Goal: Information Seeking & Learning: Learn about a topic

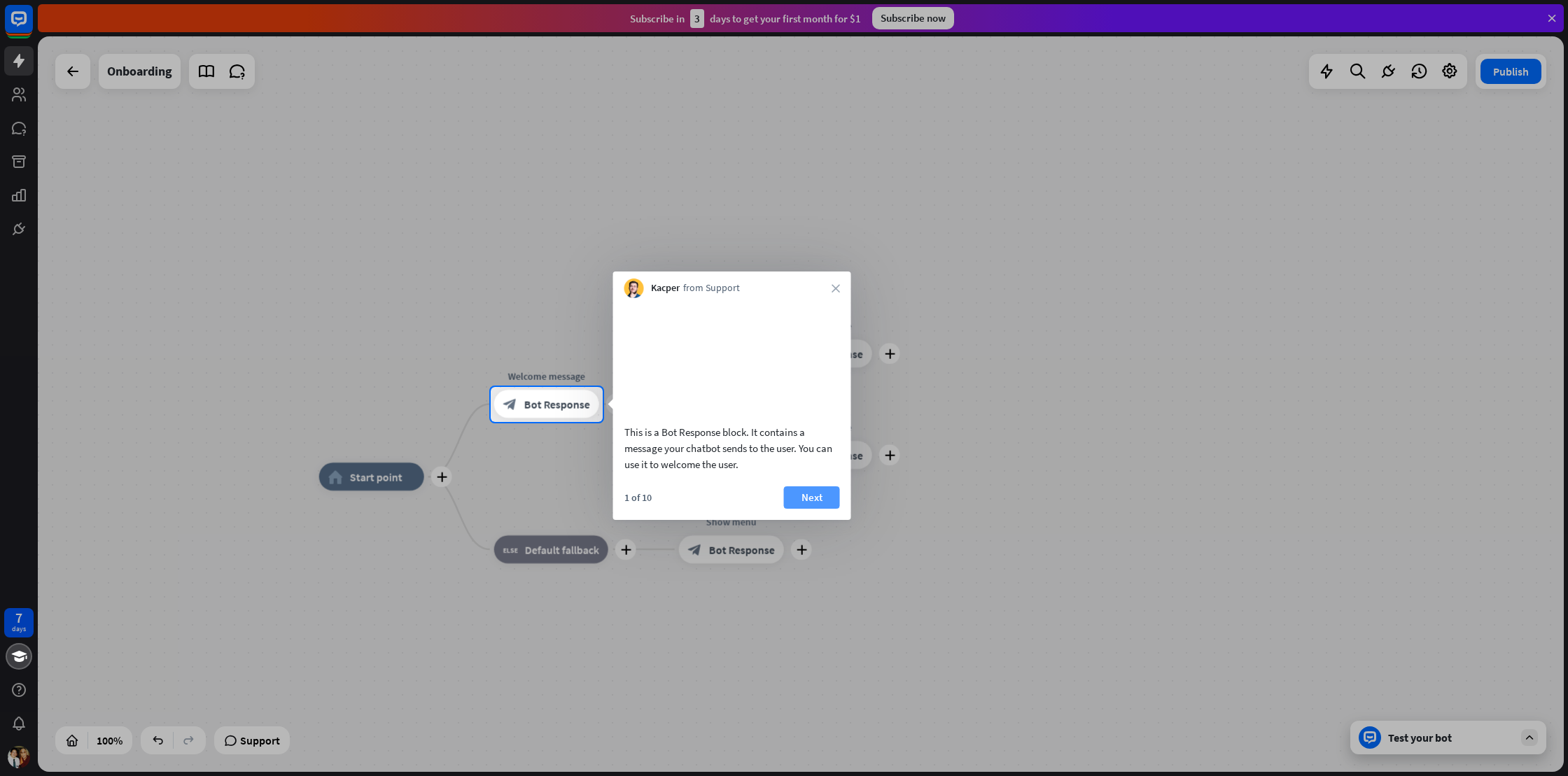
click at [819, 508] on button "Next" at bounding box center [811, 498] width 56 height 23
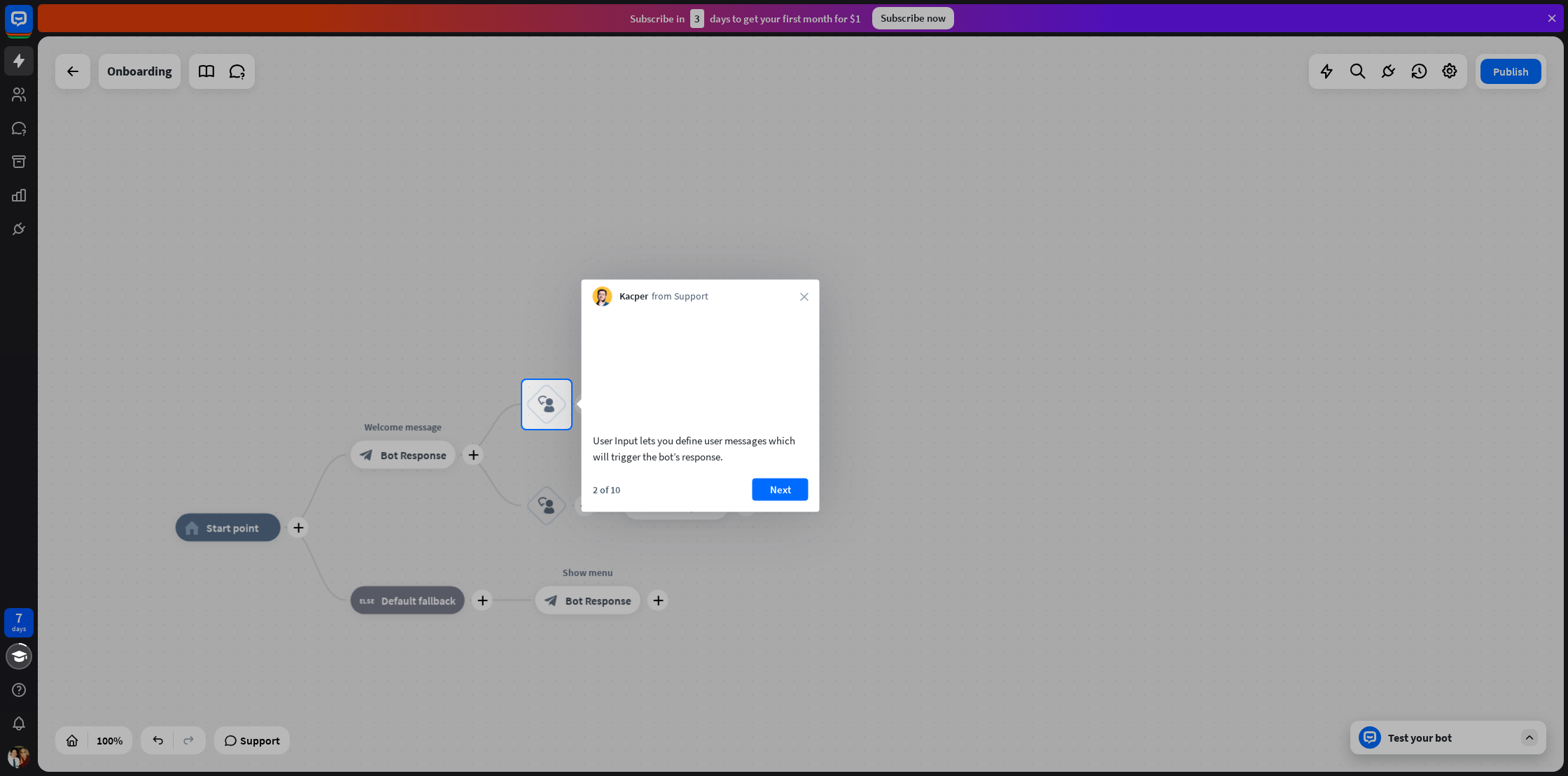
click at [780, 495] on div "User Input lets you define user messages which will trigger the bot’s response.…" at bounding box center [701, 409] width 238 height 206
click at [779, 500] on button "Next" at bounding box center [780, 489] width 56 height 23
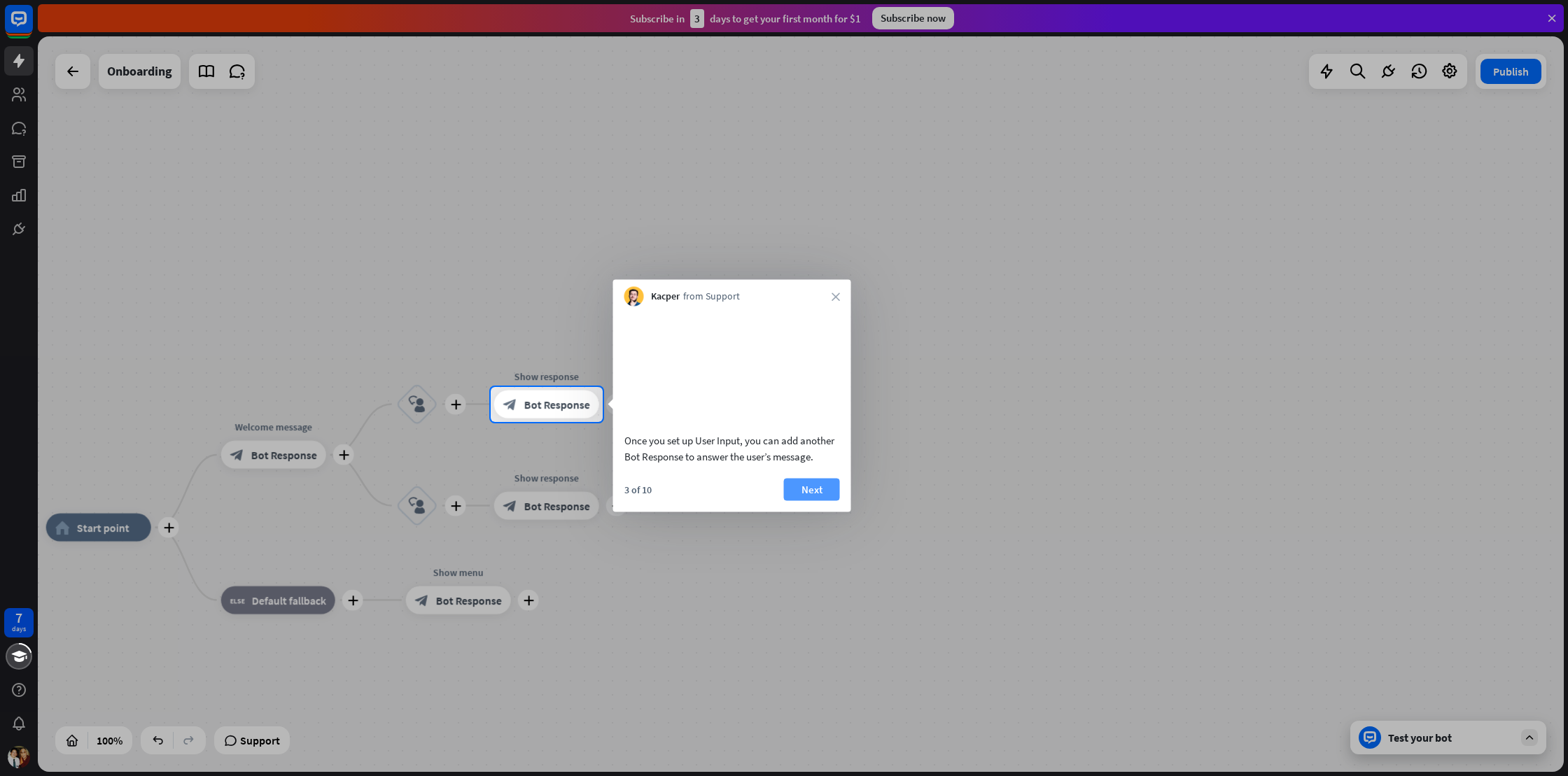
click at [806, 500] on button "Next" at bounding box center [811, 489] width 56 height 23
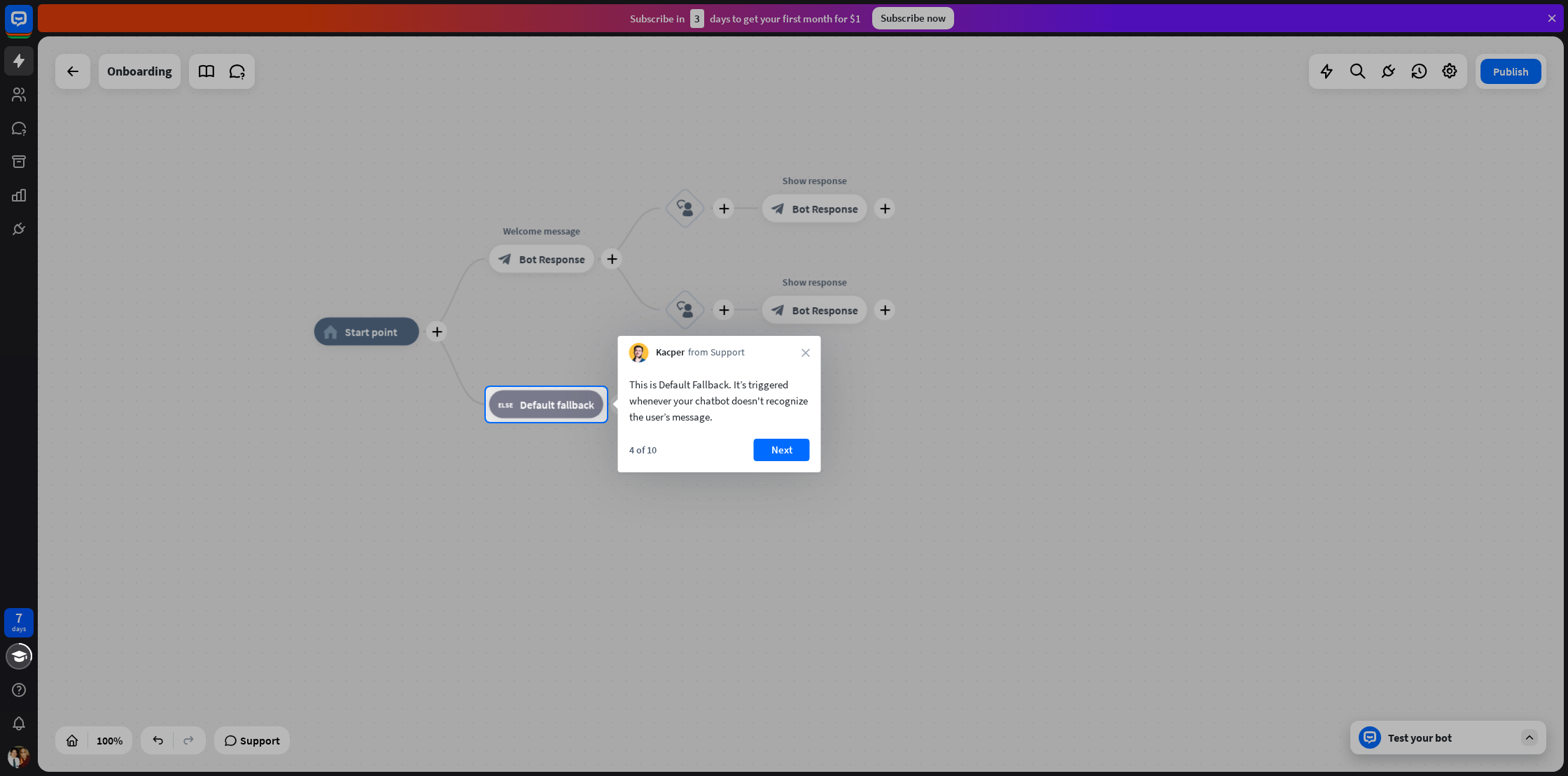
click at [781, 453] on button "Next" at bounding box center [781, 450] width 56 height 23
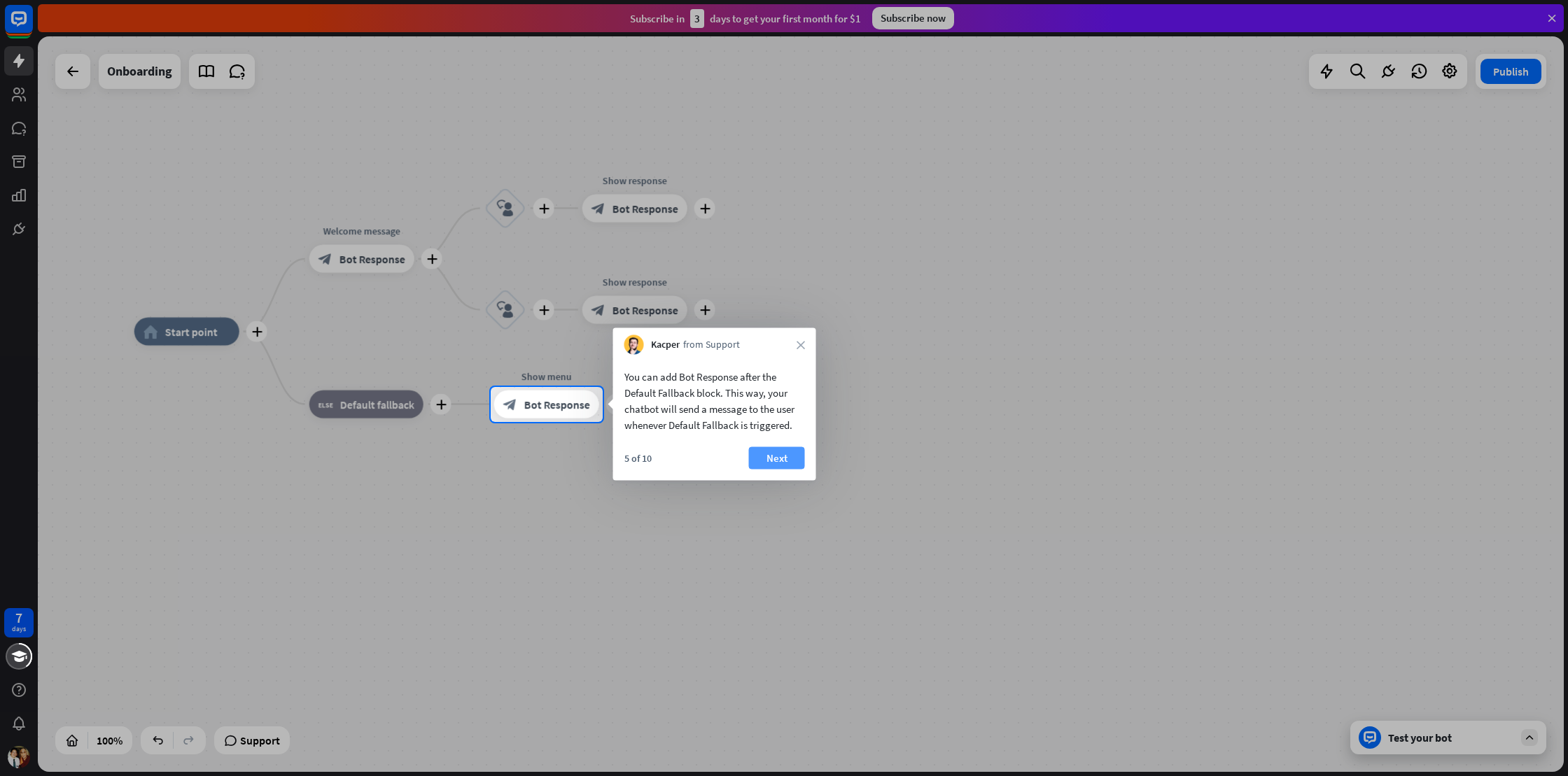
click at [765, 457] on button "Next" at bounding box center [776, 458] width 56 height 23
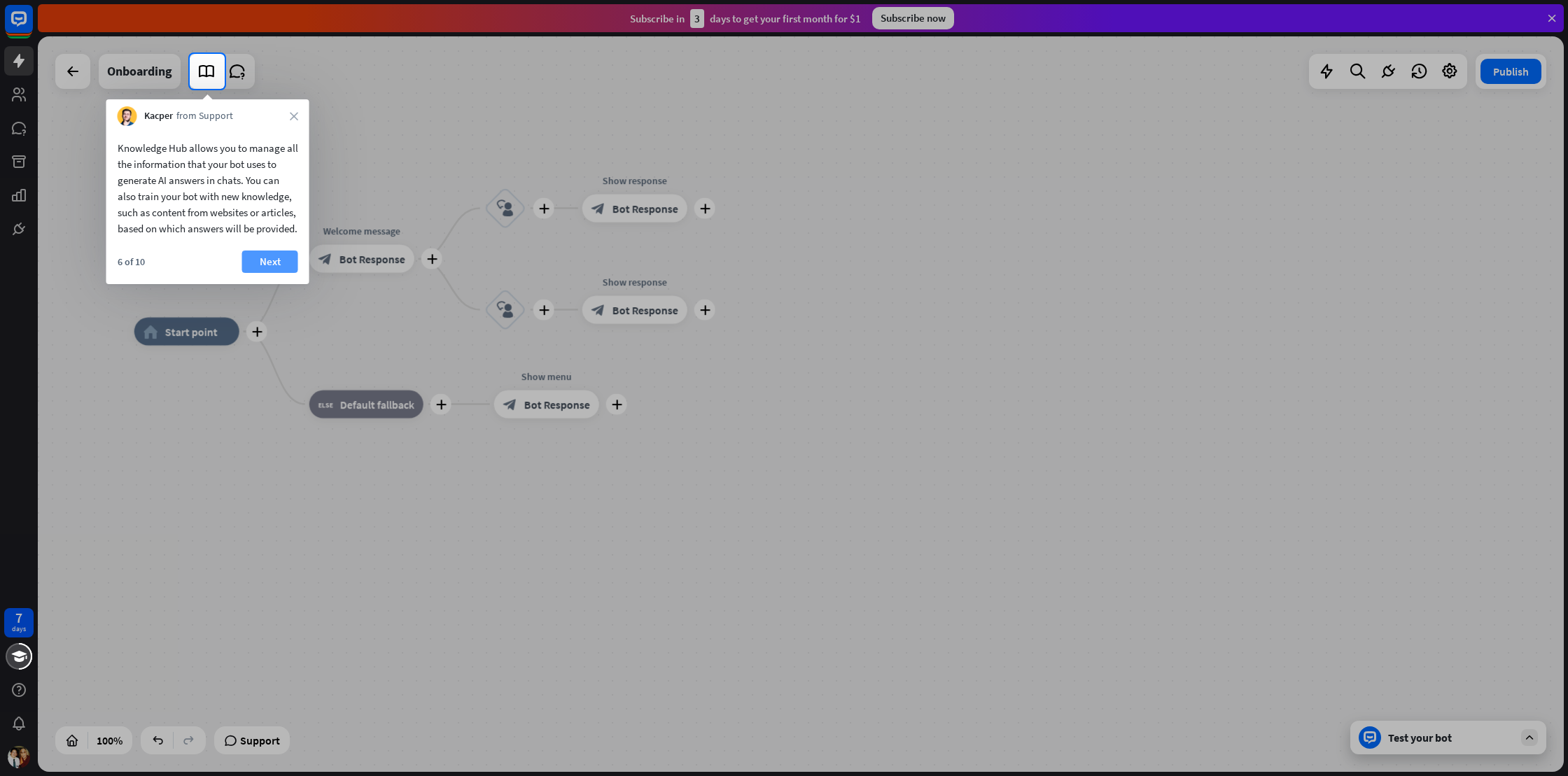
click at [277, 273] on button "Next" at bounding box center [270, 262] width 56 height 23
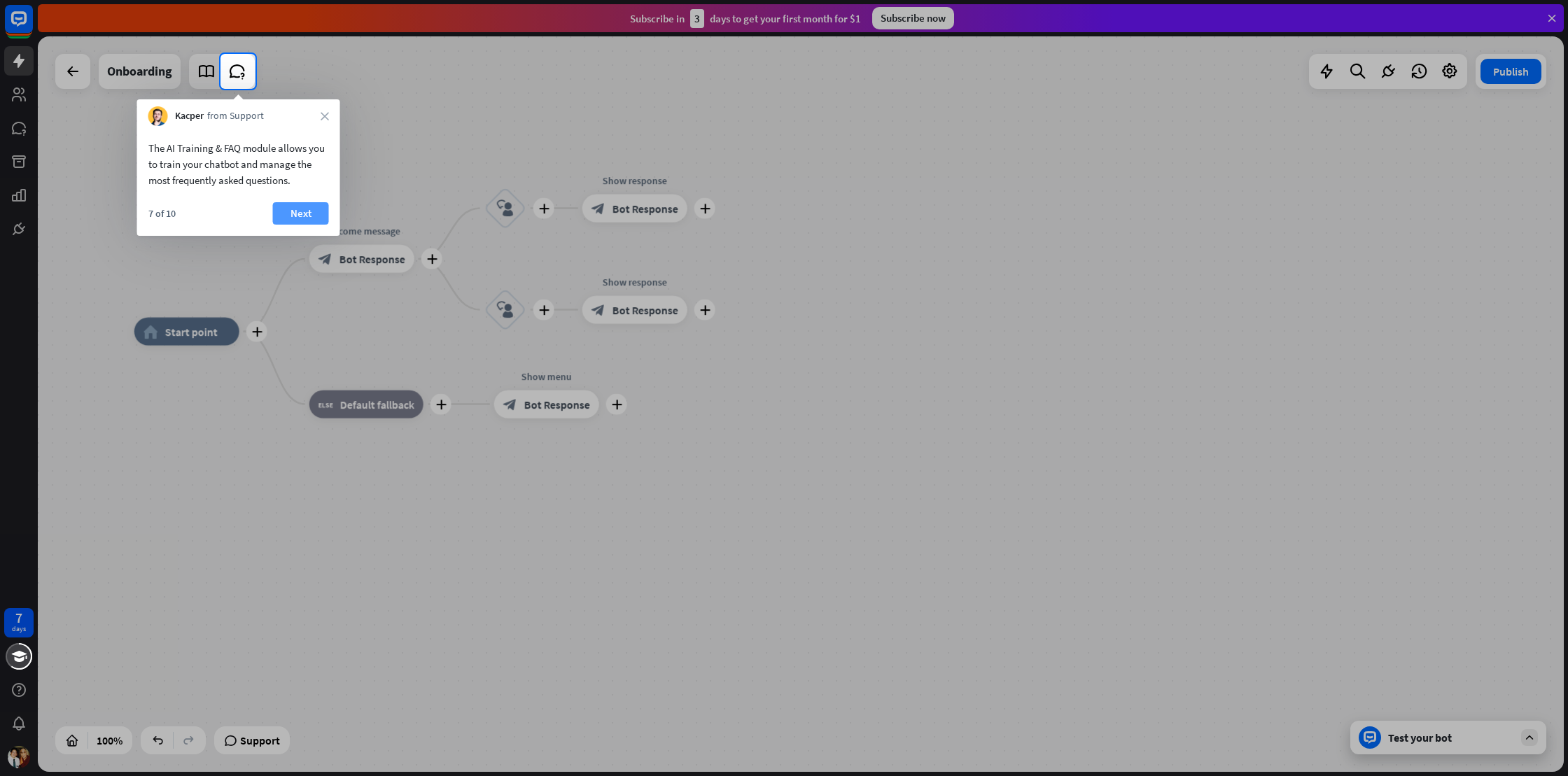
click at [282, 214] on button "Next" at bounding box center [301, 213] width 56 height 23
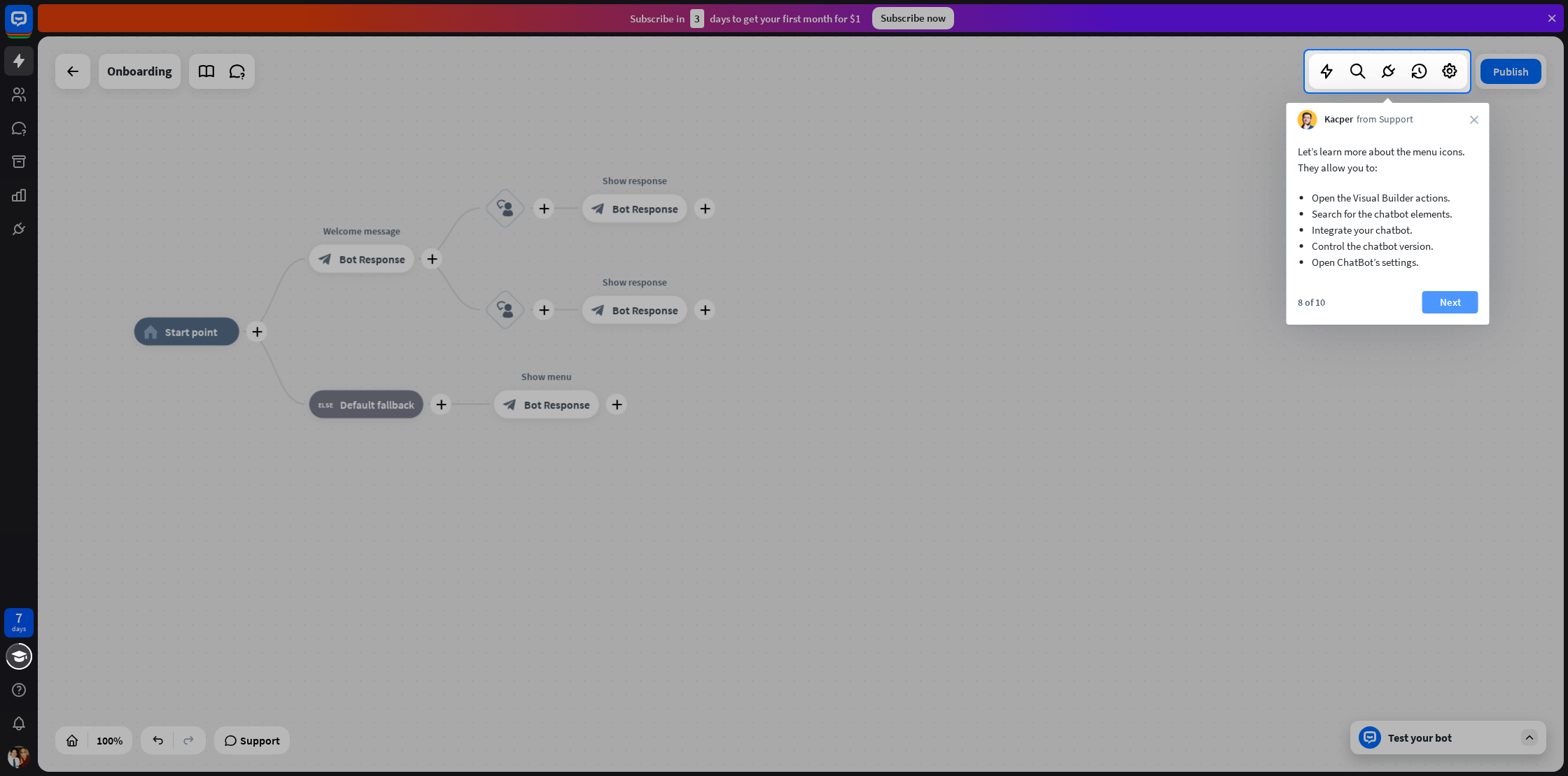
click at [1429, 296] on button "Next" at bounding box center [1450, 302] width 56 height 23
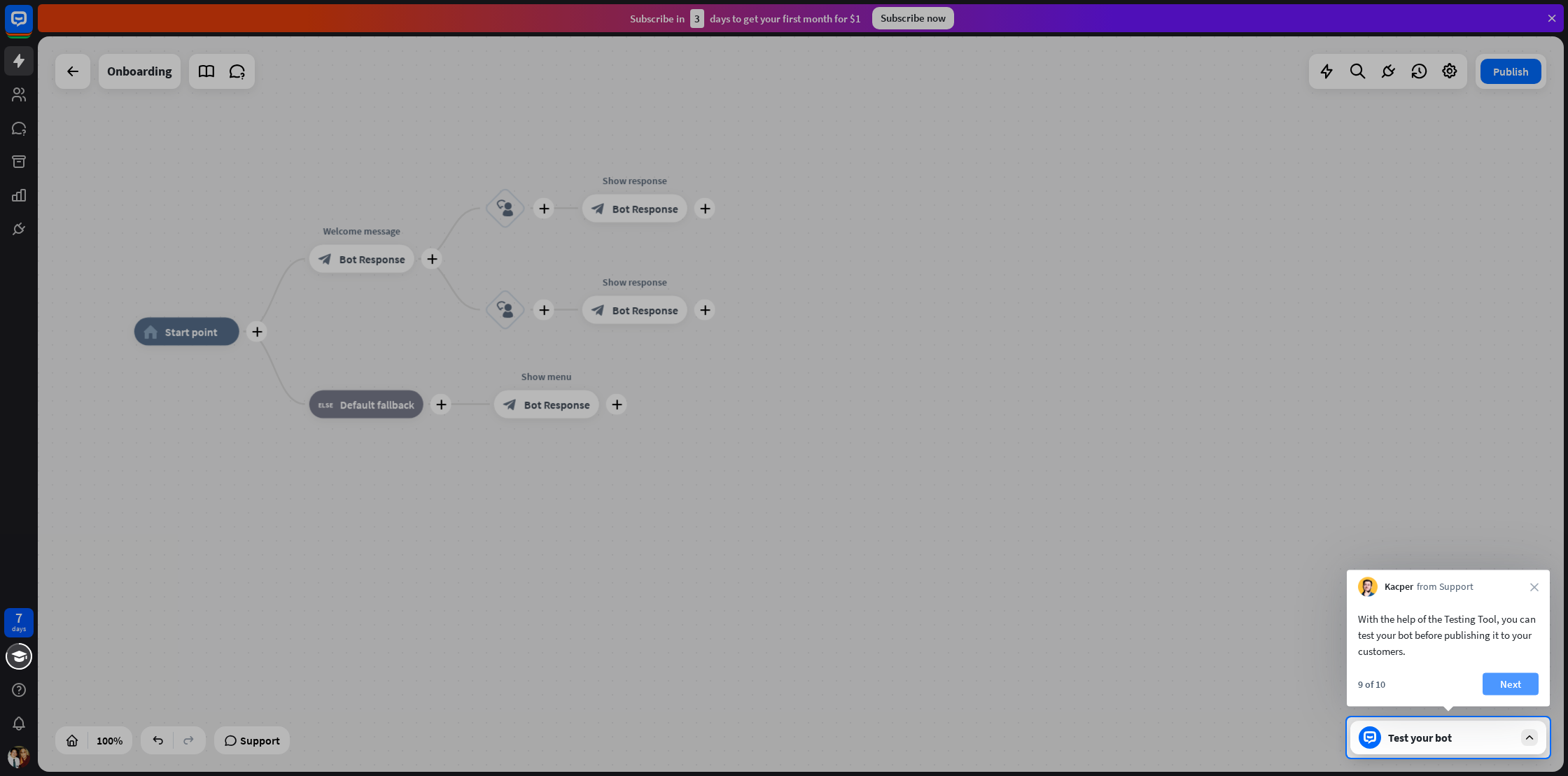
click at [1519, 680] on button "Next" at bounding box center [1510, 684] width 56 height 23
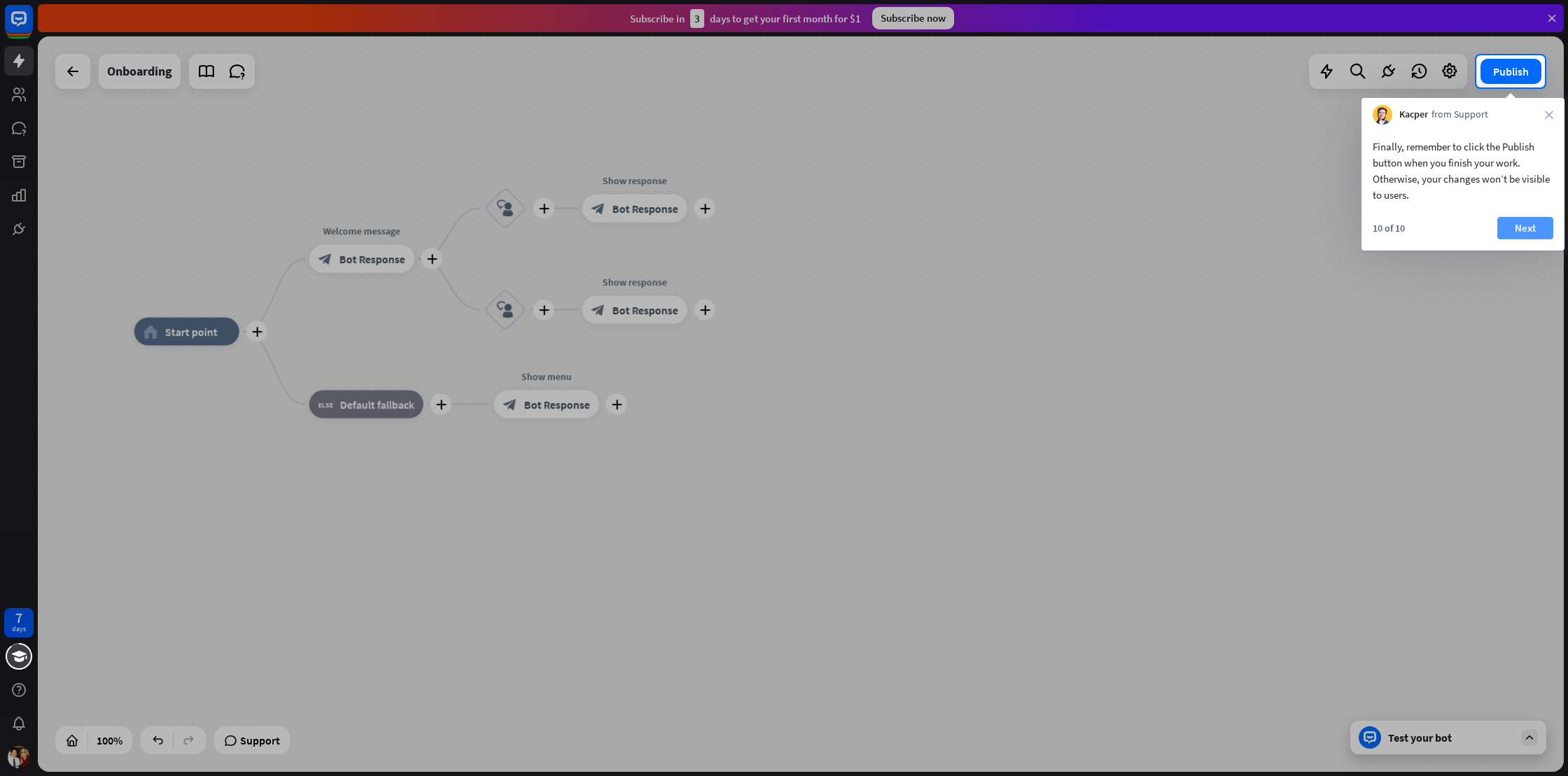
click at [1534, 219] on button "Next" at bounding box center [1524, 228] width 56 height 23
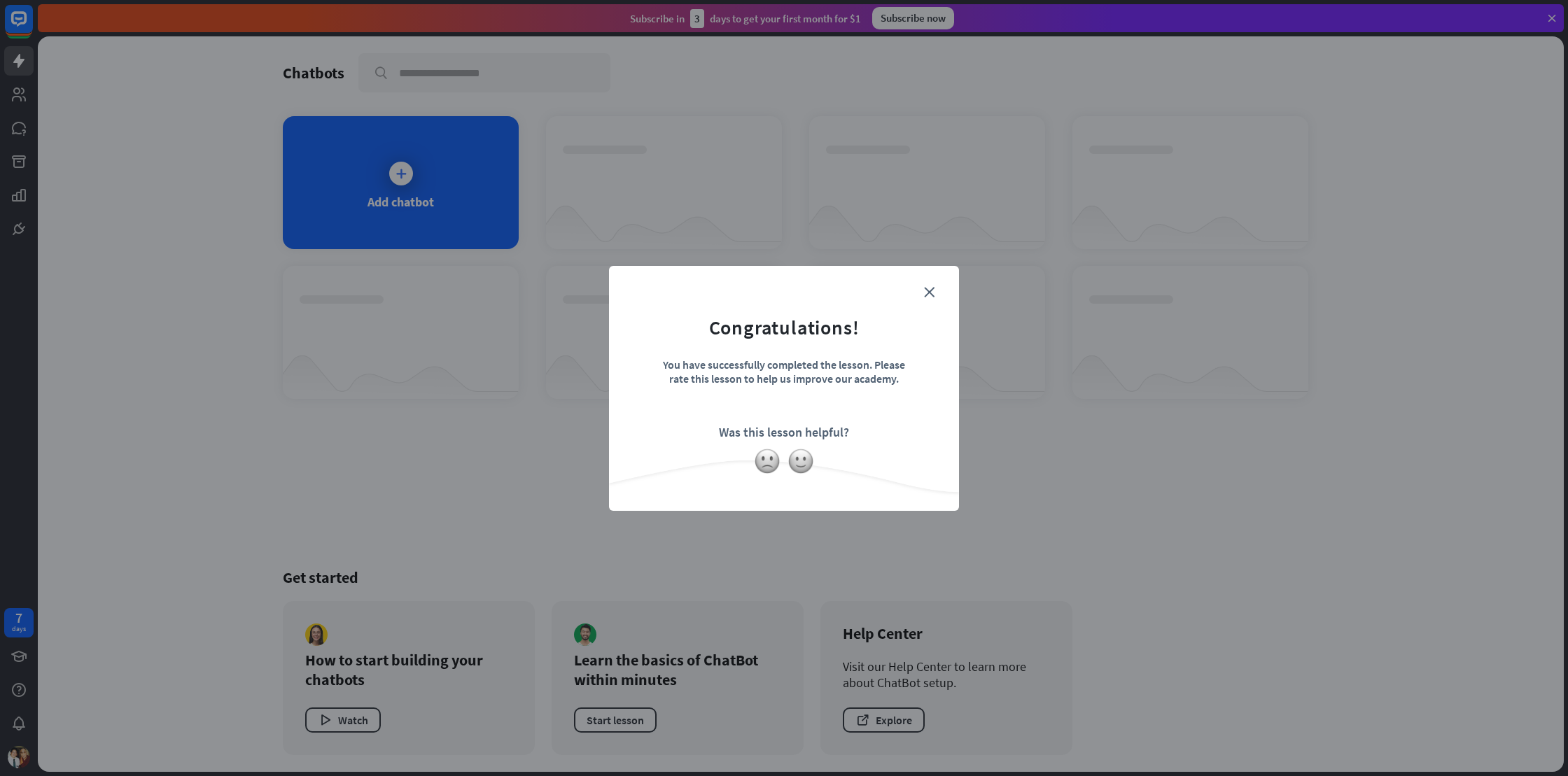
click at [937, 288] on form "Congratulations! You have successfully completed the lesson. Please rate this l…" at bounding box center [783, 366] width 315 height 167
click at [942, 277] on div "close Congratulations! You have successfully completed the lesson. Please rate …" at bounding box center [783, 389] width 350 height 245
click at [933, 291] on icon "close" at bounding box center [929, 292] width 11 height 11
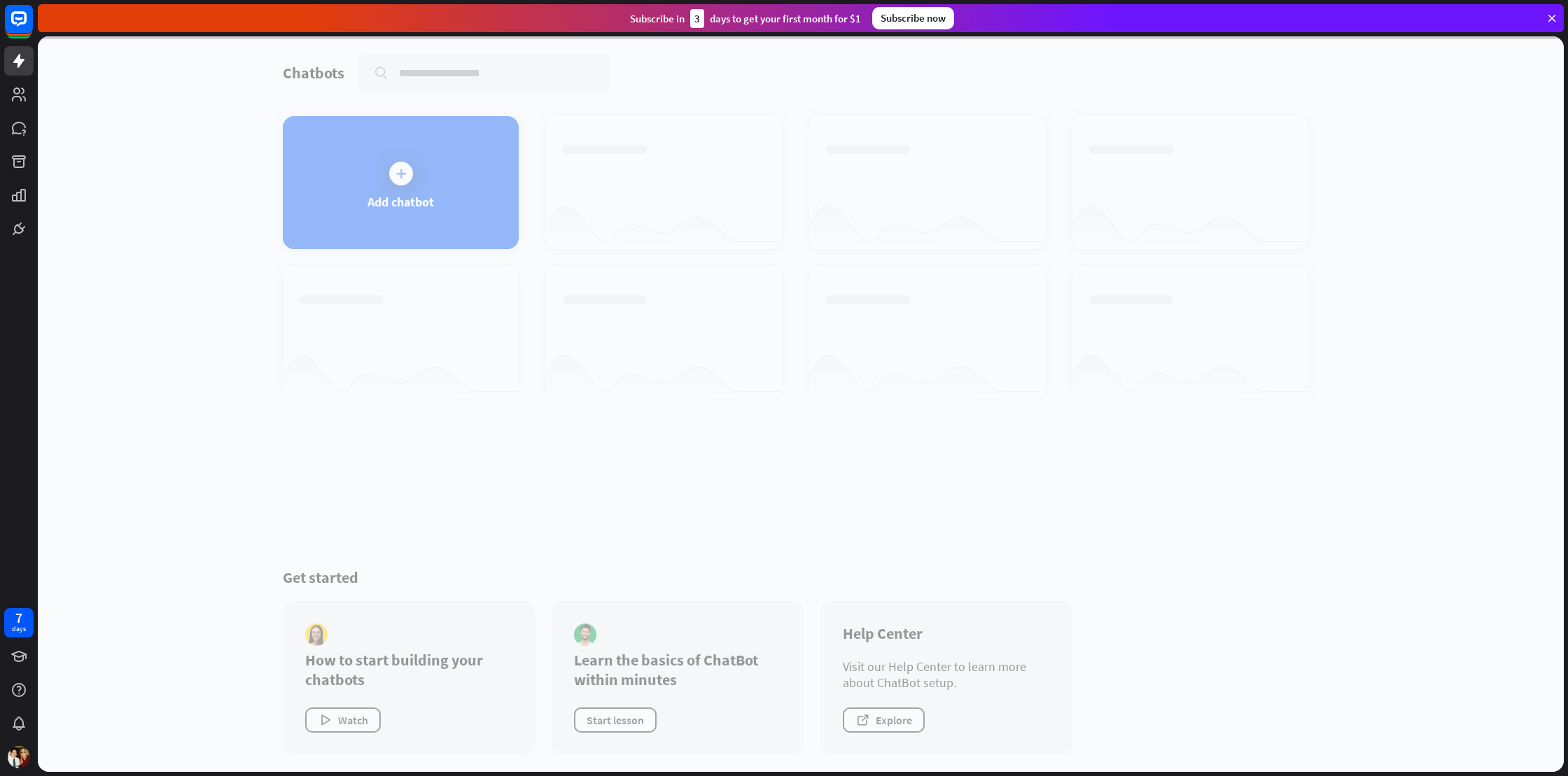
click at [933, 294] on div at bounding box center [801, 404] width 1526 height 735
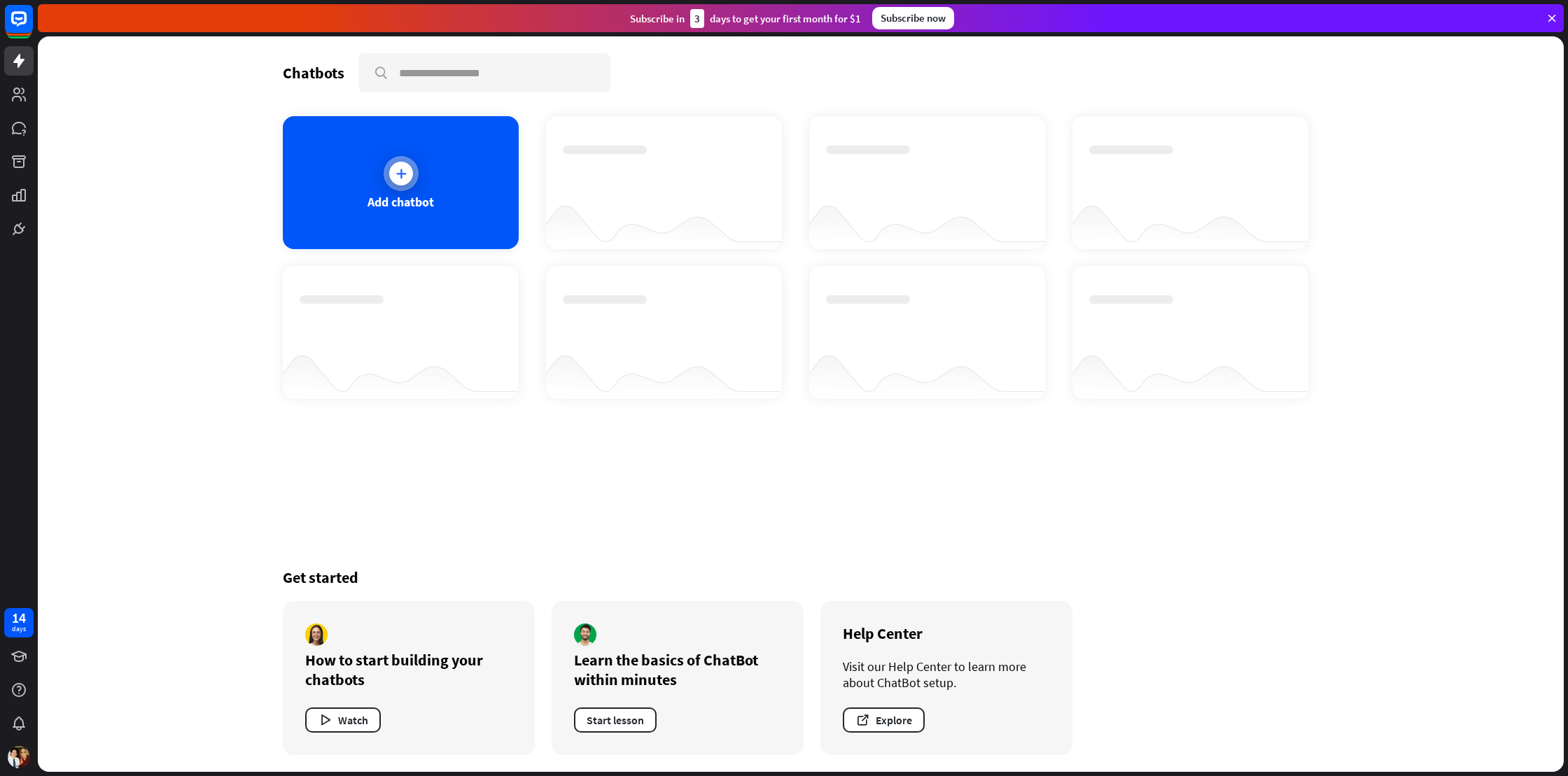
click at [404, 165] on div at bounding box center [401, 174] width 24 height 24
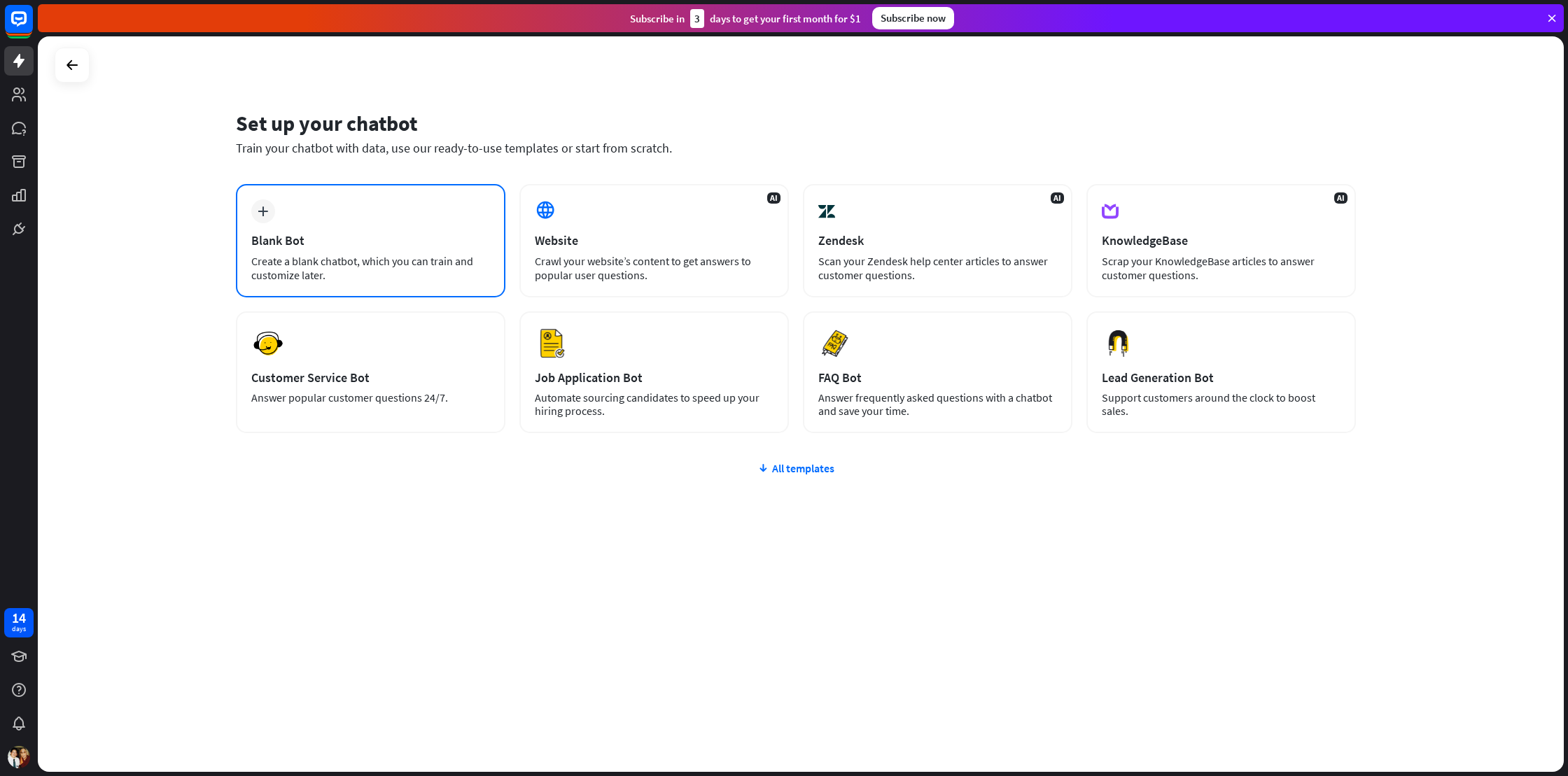
click at [330, 234] on div "Blank Bot" at bounding box center [371, 240] width 239 height 16
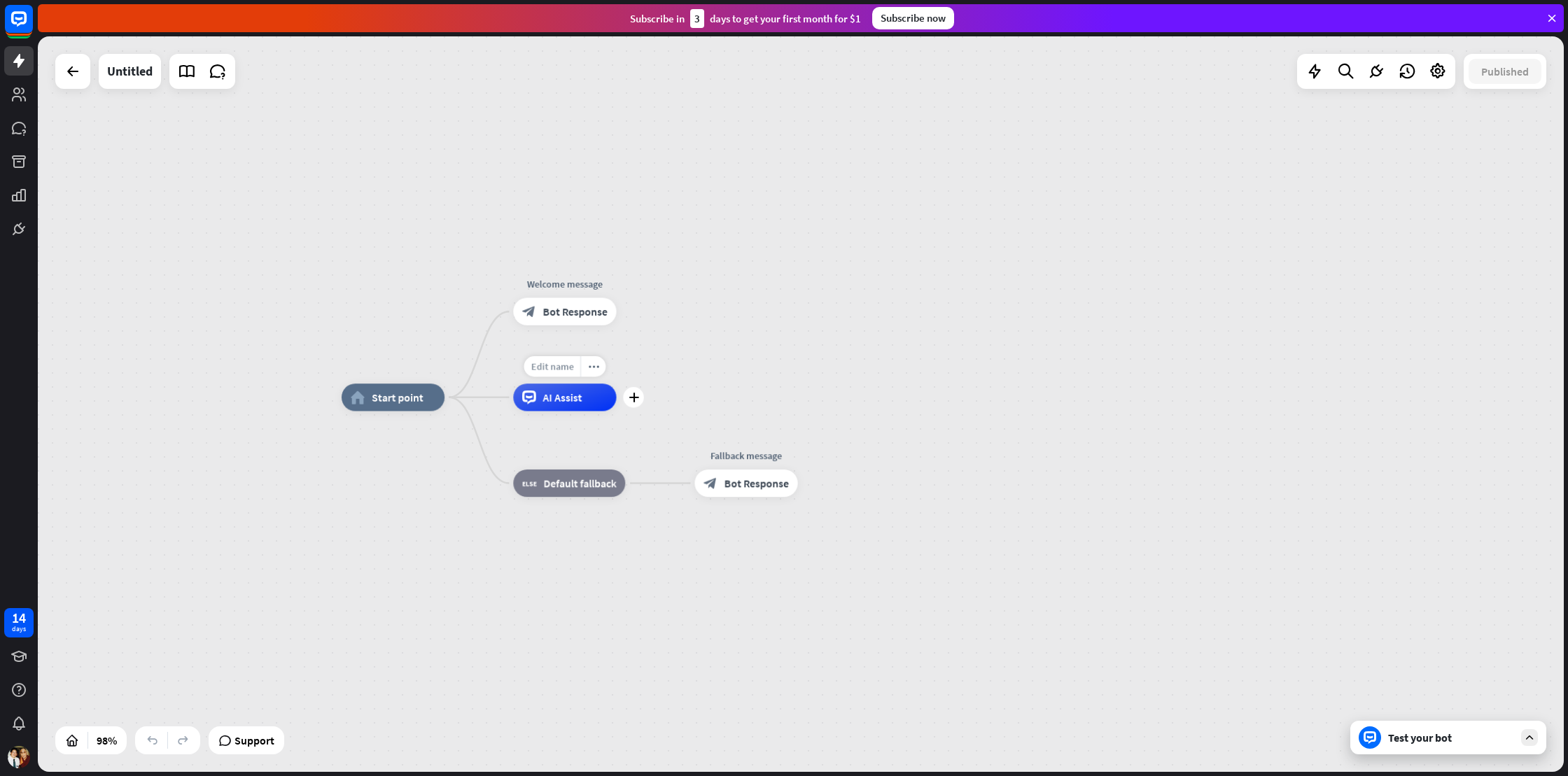
click at [553, 372] on span "Edit name" at bounding box center [552, 367] width 43 height 13
click at [584, 373] on input "text" at bounding box center [564, 367] width 96 height 19
click at [596, 375] on input "********" at bounding box center [564, 367] width 95 height 19
type input "*"
type input "**********"
